Goal: Understand process/instructions: Learn how to perform a task or action

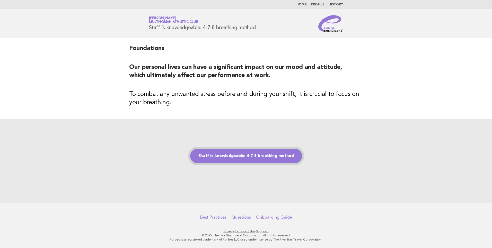
click at [261, 156] on link "Staff is knowledgeable: 4-7-8 breathing method" at bounding box center [246, 156] width 112 height 14
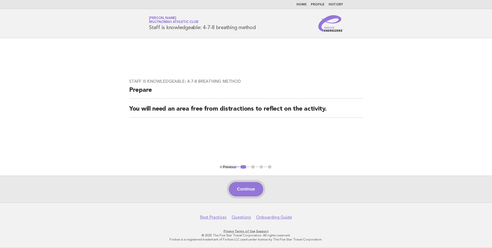
click at [251, 190] on button "Continue" at bounding box center [246, 189] width 34 height 14
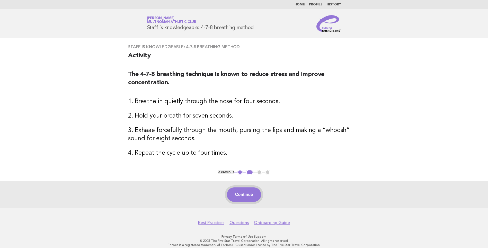
click at [250, 193] on button "Continue" at bounding box center [244, 194] width 34 height 14
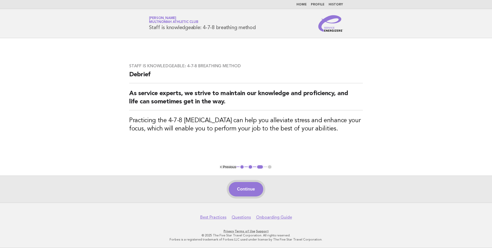
click at [250, 189] on button "Continue" at bounding box center [246, 189] width 34 height 14
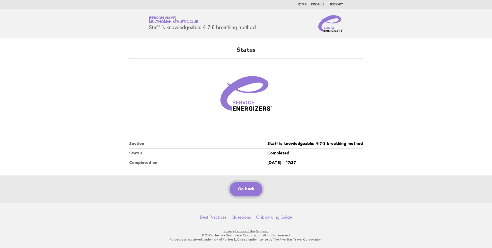
click at [247, 191] on link "Go back" at bounding box center [246, 189] width 33 height 14
